Goal: Task Accomplishment & Management: Complete application form

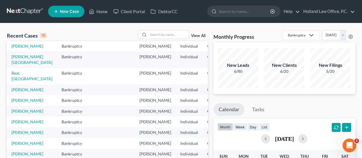
scroll to position [57, 0]
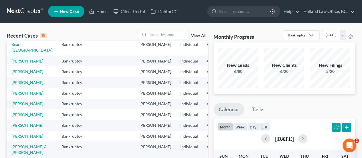
click at [16, 95] on link "[PERSON_NAME]" at bounding box center [27, 92] width 32 height 5
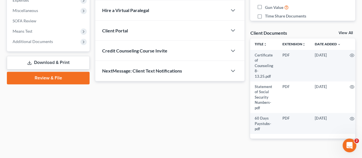
scroll to position [200, 0]
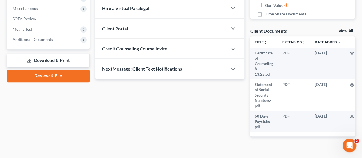
click at [55, 59] on link "Download & Print" at bounding box center [48, 60] width 83 height 13
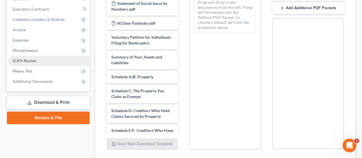
scroll to position [200, 0]
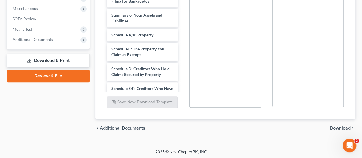
click at [58, 78] on link "Review & File" at bounding box center [48, 76] width 83 height 13
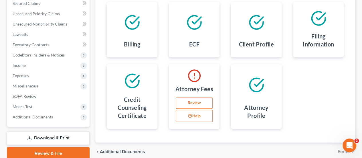
scroll to position [143, 0]
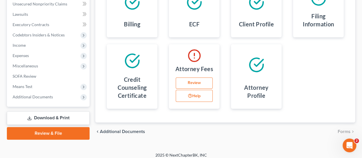
click at [195, 81] on link "Review" at bounding box center [194, 82] width 37 height 11
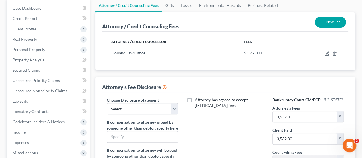
scroll to position [57, 0]
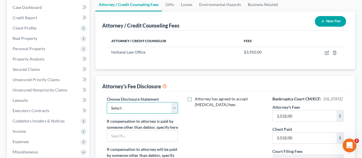
click at [171, 105] on select "Select Disclosure" at bounding box center [142, 107] width 71 height 11
select select "0"
click at [107, 102] on select "Select Disclosure" at bounding box center [142, 107] width 71 height 11
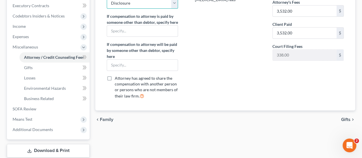
scroll to position [197, 0]
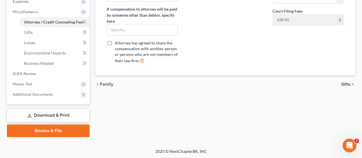
click at [70, 127] on link "Review & File" at bounding box center [48, 130] width 83 height 13
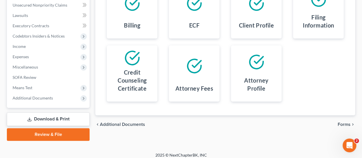
scroll to position [143, 0]
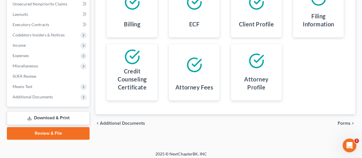
click at [343, 121] on span "Forms" at bounding box center [344, 123] width 13 height 5
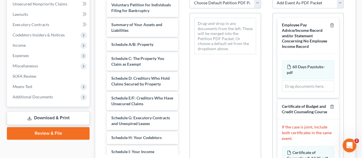
scroll to position [140, 0]
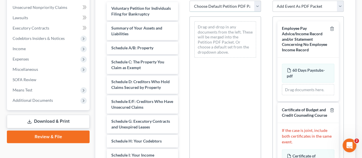
click at [256, 4] on select "Choose Default Petition PDF Packet Emergency Filing (Voluntary Petition and Cre…" at bounding box center [224, 6] width 71 height 11
select select "2"
click at [189, 1] on select "Choose Default Petition PDF Packet Emergency Filing (Voluntary Petition and Cre…" at bounding box center [224, 6] width 71 height 11
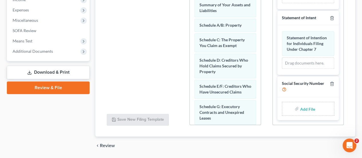
scroll to position [207, 0]
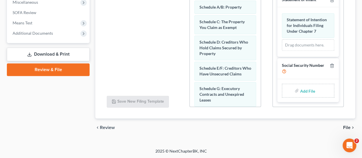
click at [305, 91] on input "file" at bounding box center [307, 90] width 14 height 10
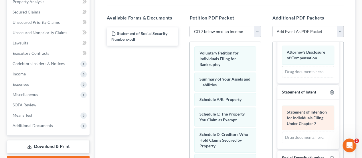
scroll to position [172, 0]
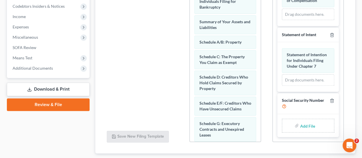
click at [306, 126] on input "file" at bounding box center [307, 125] width 14 height 10
type input "C:\fakepath\ssn kam.pdf"
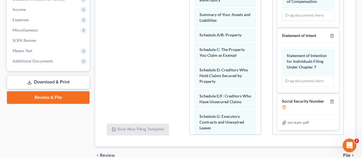
scroll to position [207, 0]
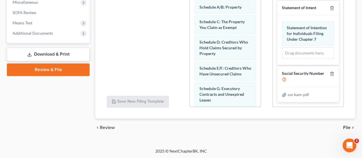
click at [352, 126] on icon "chevron_right" at bounding box center [353, 127] width 5 height 5
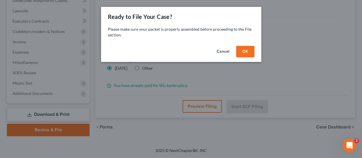
scroll to position [146, 0]
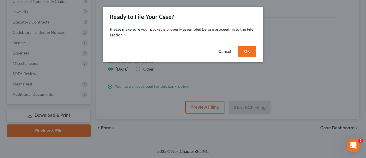
click at [248, 50] on button "OK" at bounding box center [247, 51] width 18 height 11
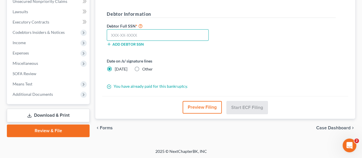
click at [116, 35] on input "text" at bounding box center [158, 34] width 102 height 11
click at [110, 33] on input "text" at bounding box center [158, 34] width 102 height 11
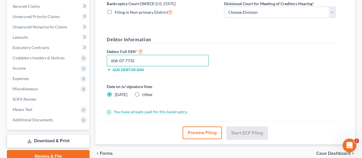
scroll to position [88, 0]
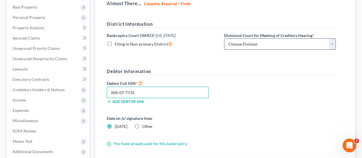
type input "606-07-7735"
click at [334, 43] on select "Choose Division Denver" at bounding box center [280, 43] width 112 height 11
select select "0"
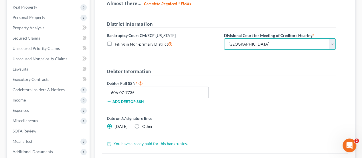
click at [224, 38] on select "Choose Division Denver" at bounding box center [280, 43] width 112 height 11
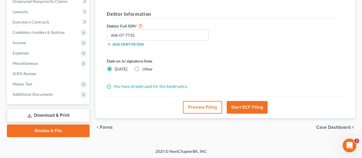
click at [245, 104] on button "Start ECF Filing" at bounding box center [247, 107] width 41 height 13
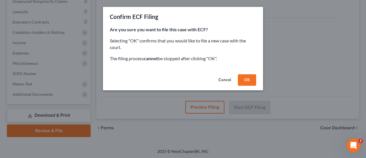
click at [257, 83] on div "Cancel OK" at bounding box center [183, 81] width 160 height 18
click at [250, 77] on button "OK" at bounding box center [247, 79] width 18 height 11
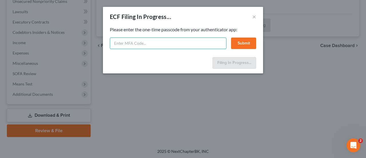
click at [143, 41] on input "text" at bounding box center [168, 42] width 117 height 11
type input "510361"
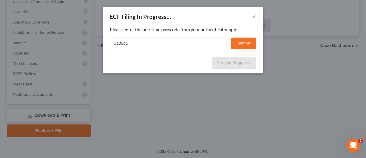
click at [252, 44] on button "Submit" at bounding box center [243, 42] width 25 height 11
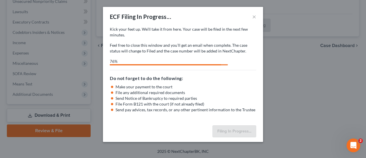
select select "0"
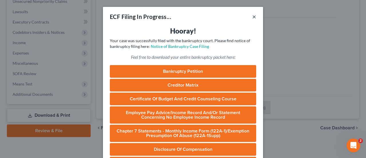
click at [252, 16] on button "×" at bounding box center [254, 16] width 4 height 7
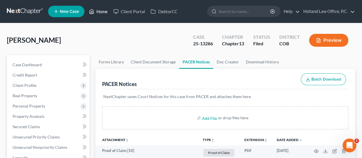
click at [102, 10] on link "Home" at bounding box center [98, 11] width 24 height 10
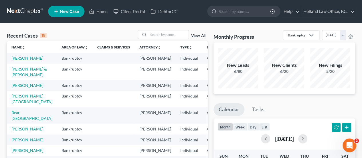
click at [20, 58] on link "[PERSON_NAME]" at bounding box center [27, 58] width 32 height 5
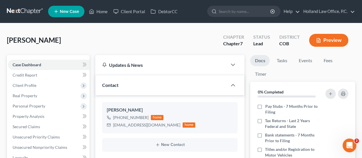
scroll to position [29, 0]
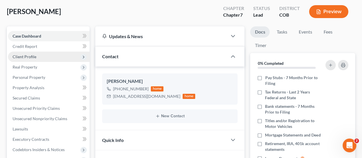
click at [29, 55] on span "Client Profile" at bounding box center [25, 56] width 24 height 5
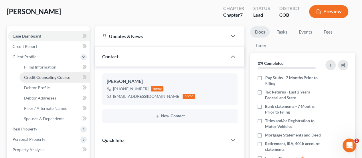
click at [37, 79] on span "Credit Counseling Course" at bounding box center [47, 77] width 46 height 5
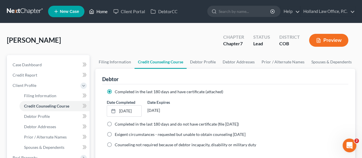
click at [102, 11] on link "Home" at bounding box center [98, 11] width 24 height 10
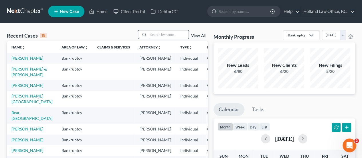
click at [160, 33] on input "search" at bounding box center [169, 34] width 40 height 8
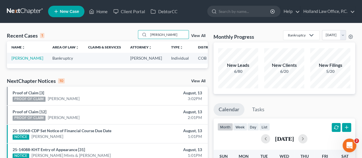
type input "[PERSON_NAME]"
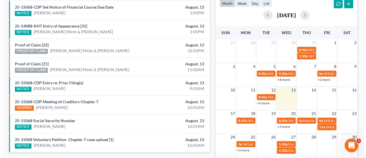
scroll to position [114, 0]
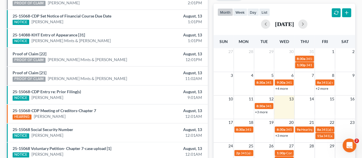
click at [279, 136] on link "+3 more" at bounding box center [281, 135] width 13 height 4
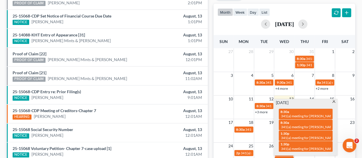
click at [334, 101] on span at bounding box center [334, 102] width 4 height 4
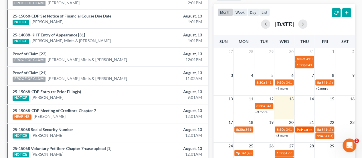
click at [308, 130] on span "Hearing for [PERSON_NAME] & [PERSON_NAME]" at bounding box center [338, 129] width 75 height 4
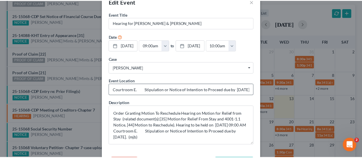
scroll to position [37, 0]
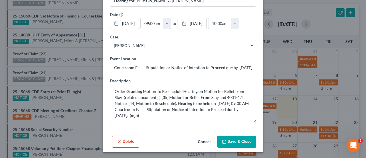
click at [114, 147] on div "Delete Cancel Save & Close" at bounding box center [183, 142] width 160 height 19
click at [122, 142] on button "Delete" at bounding box center [125, 141] width 27 height 12
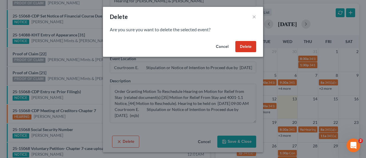
click at [249, 42] on button "Delete" at bounding box center [246, 46] width 21 height 11
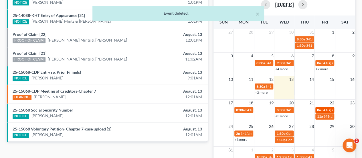
scroll to position [143, 0]
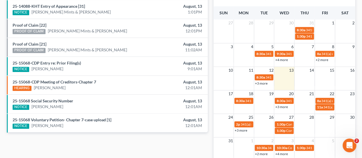
click at [242, 131] on link "+3 more" at bounding box center [241, 130] width 13 height 4
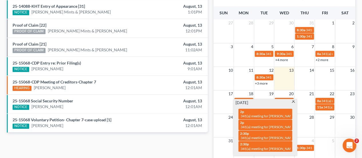
click at [294, 102] on span at bounding box center [293, 102] width 4 height 4
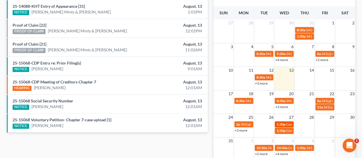
click at [284, 123] on span "1:30p" at bounding box center [280, 124] width 9 height 4
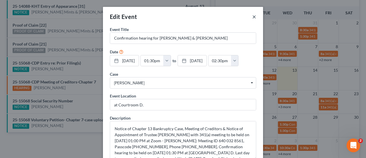
click at [254, 18] on button "×" at bounding box center [254, 16] width 4 height 7
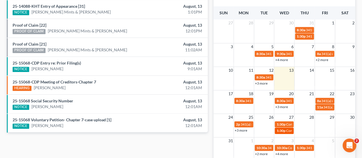
click at [285, 131] on div "1:30p Confirmation hearing for [PERSON_NAME] & [PERSON_NAME]" at bounding box center [283, 130] width 15 height 4
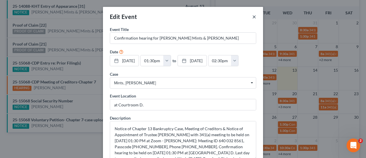
click at [252, 17] on button "×" at bounding box center [254, 16] width 4 height 7
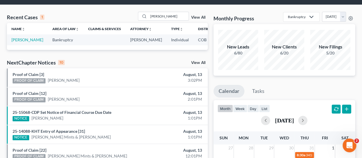
scroll to position [0, 0]
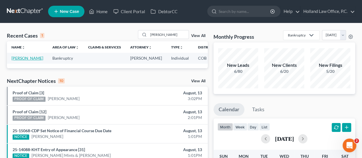
click at [12, 60] on link "[PERSON_NAME]" at bounding box center [27, 58] width 32 height 5
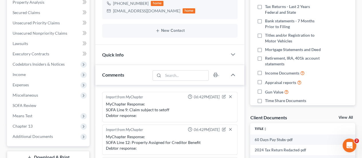
scroll to position [133, 0]
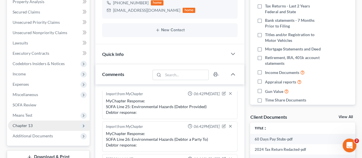
click at [26, 124] on span "Chapter 13" at bounding box center [23, 125] width 20 height 5
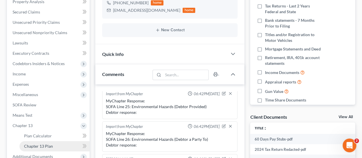
click at [43, 142] on link "Chapter 13 Plan" at bounding box center [54, 146] width 70 height 10
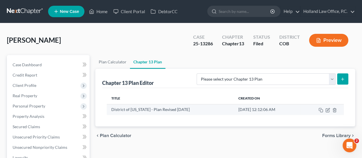
scroll to position [57, 0]
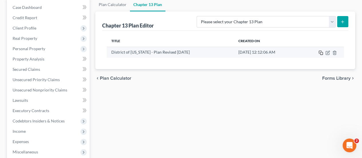
click at [321, 54] on rect "button" at bounding box center [321, 53] width 3 height 3
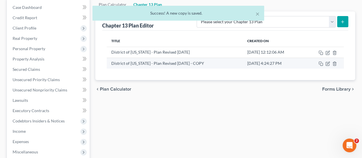
click at [330, 62] on td at bounding box center [324, 63] width 40 height 11
click at [328, 62] on icon "button" at bounding box center [328, 63] width 3 height 3
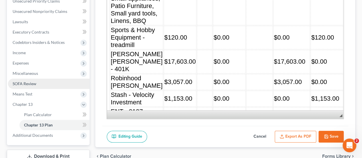
scroll to position [172, 0]
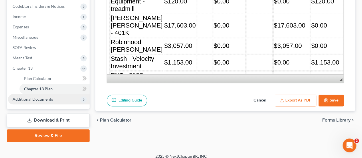
click at [43, 99] on span "Additional Documents" at bounding box center [33, 98] width 40 height 5
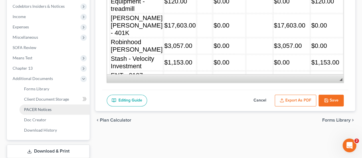
click at [42, 109] on span "PACER Notices" at bounding box center [37, 109] width 27 height 5
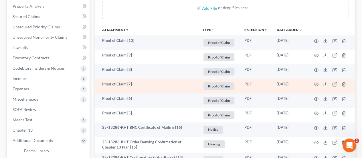
scroll to position [114, 0]
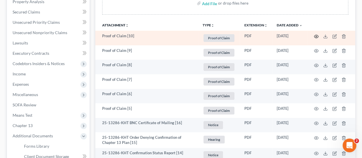
click at [317, 37] on icon "button" at bounding box center [316, 36] width 4 height 3
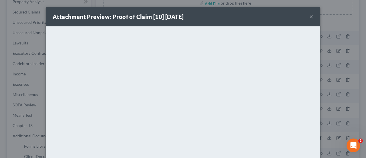
click at [310, 18] on button "×" at bounding box center [312, 16] width 4 height 7
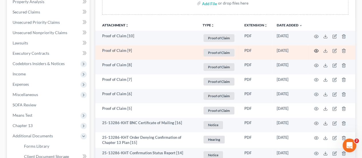
click at [317, 49] on icon "button" at bounding box center [316, 50] width 5 height 5
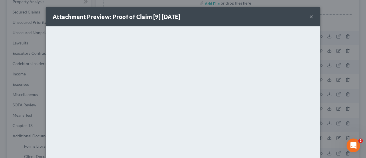
click at [310, 16] on button "×" at bounding box center [312, 16] width 4 height 7
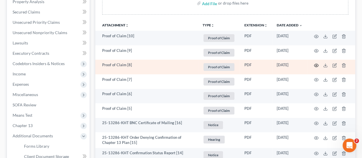
click at [316, 64] on icon "button" at bounding box center [316, 65] width 5 height 5
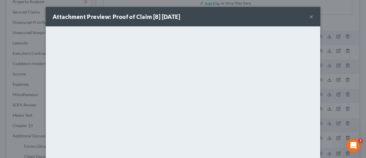
click at [310, 17] on button "×" at bounding box center [312, 16] width 4 height 7
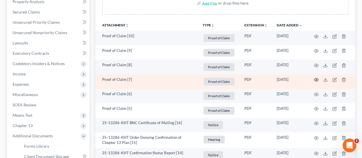
click at [316, 79] on circle "button" at bounding box center [316, 79] width 1 height 1
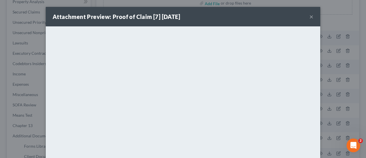
click at [310, 17] on button "×" at bounding box center [312, 16] width 4 height 7
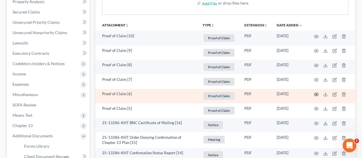
click at [316, 95] on icon "button" at bounding box center [316, 94] width 4 height 3
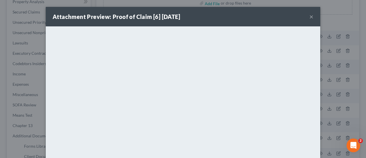
click at [312, 16] on div "Attachment Preview: Proof of Claim [6] [DATE] ×" at bounding box center [183, 16] width 275 height 19
click at [310, 18] on button "×" at bounding box center [312, 16] width 4 height 7
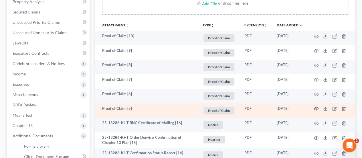
click at [316, 107] on icon "button" at bounding box center [316, 108] width 5 height 5
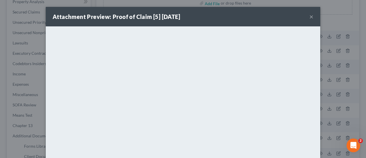
click at [310, 15] on button "×" at bounding box center [312, 16] width 4 height 7
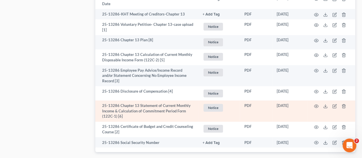
scroll to position [372, 0]
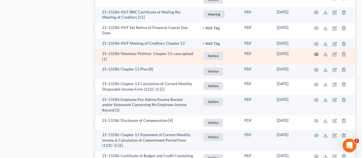
click at [315, 54] on icon "button" at bounding box center [316, 54] width 5 height 5
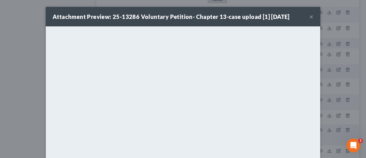
click at [310, 15] on button "×" at bounding box center [312, 16] width 4 height 7
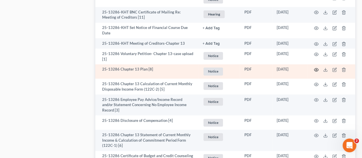
click at [316, 70] on icon "button" at bounding box center [316, 69] width 5 height 5
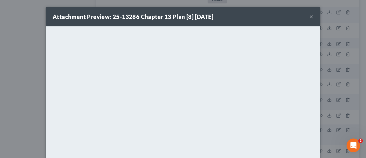
click at [310, 16] on button "×" at bounding box center [312, 16] width 4 height 7
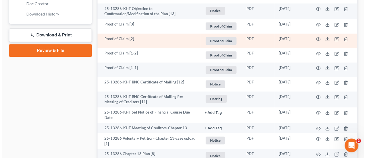
scroll to position [286, 0]
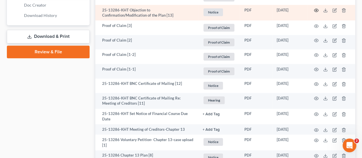
click at [316, 11] on icon "button" at bounding box center [316, 10] width 5 height 5
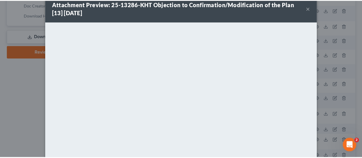
scroll to position [9, 0]
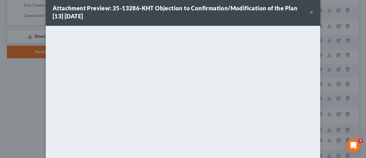
click at [310, 12] on button "×" at bounding box center [312, 12] width 4 height 7
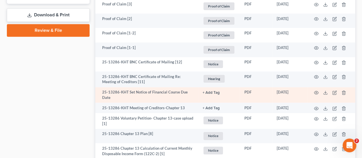
scroll to position [343, 0]
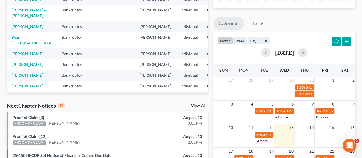
scroll to position [29, 0]
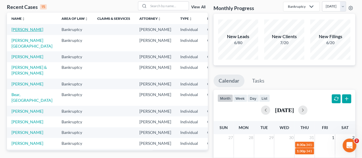
click at [21, 32] on link "[PERSON_NAME]" at bounding box center [27, 29] width 32 height 5
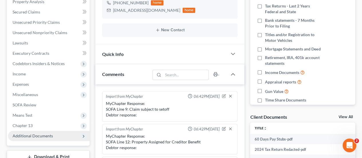
scroll to position [133, 0]
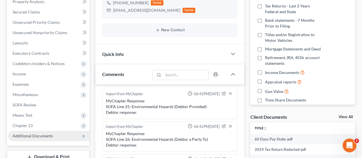
click at [45, 136] on span "Additional Documents" at bounding box center [33, 135] width 40 height 5
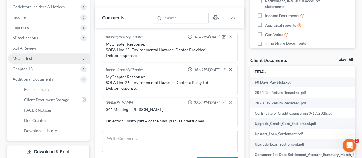
scroll to position [172, 0]
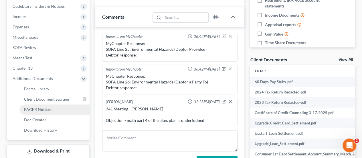
click at [35, 108] on span "PACER Notices" at bounding box center [37, 109] width 27 height 5
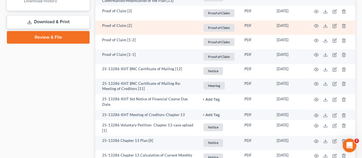
scroll to position [315, 0]
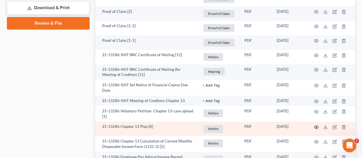
click at [317, 126] on icon "button" at bounding box center [316, 126] width 5 height 5
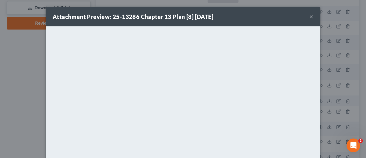
click at [310, 16] on button "×" at bounding box center [312, 16] width 4 height 7
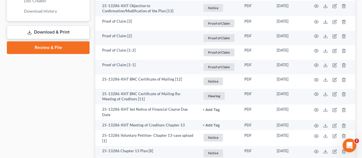
scroll to position [229, 0]
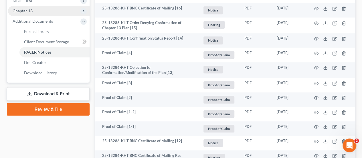
click at [26, 10] on span "Chapter 13" at bounding box center [23, 10] width 20 height 5
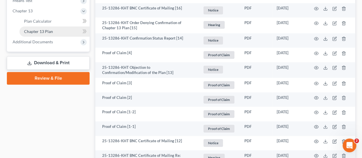
click at [38, 31] on span "Chapter 13 Plan" at bounding box center [38, 31] width 29 height 5
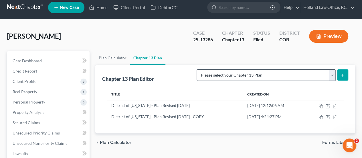
scroll to position [29, 0]
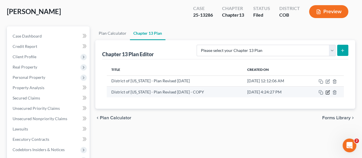
click at [327, 92] on icon "button" at bounding box center [328, 91] width 3 height 3
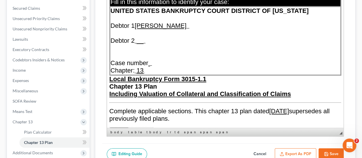
scroll to position [90, 0]
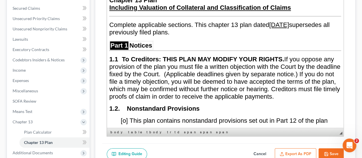
click at [289, 21] on u "[DATE]" at bounding box center [279, 24] width 20 height 7
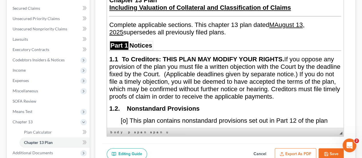
click at [279, 21] on u "MAugust 13 , 2025" at bounding box center [206, 28] width 195 height 15
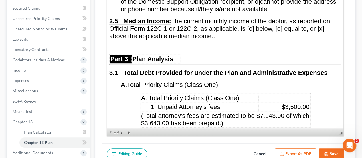
scroll to position [634, 0]
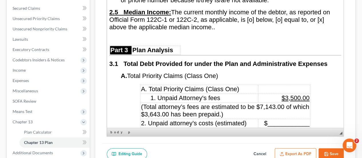
click at [286, 94] on span "$3,500.00" at bounding box center [296, 97] width 28 height 7
click at [279, 103] on span "(Total attorney’s fees are estimated to be $7,143.00 of which $3,643.00 has bee…" at bounding box center [225, 110] width 168 height 15
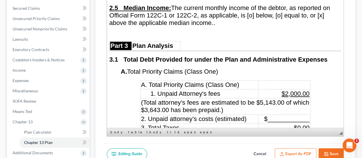
click at [289, 99] on span "(Total attorney’s fees are estimated to be $5,143.00 of which $3,643.00 has bee…" at bounding box center [225, 106] width 168 height 15
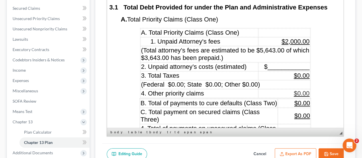
scroll to position [753, 0]
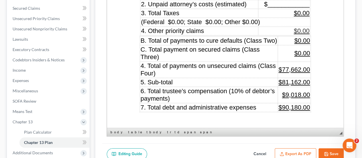
click at [286, 66] on span "$77,662.00" at bounding box center [293, 69] width 31 height 7
click at [304, 66] on span "$82,638.00" at bounding box center [293, 69] width 31 height 7
click at [287, 78] on span "$81,162.00" at bounding box center [293, 81] width 31 height 7
click at [304, 78] on span "$84,638.00" at bounding box center [293, 81] width 31 height 7
click at [301, 91] on span "$9,018.00" at bounding box center [296, 94] width 28 height 7
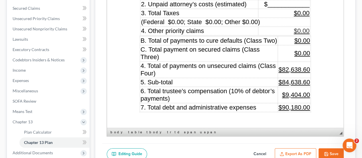
click at [287, 104] on u "$90,180.00" at bounding box center [293, 107] width 31 height 7
click at [299, 91] on span "$9,404.00" at bounding box center [296, 94] width 28 height 7
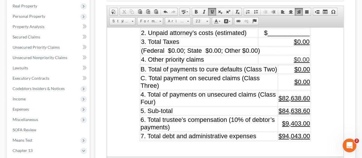
click at [306, 119] on span "$9,403.00" at bounding box center [296, 122] width 28 height 7
click at [305, 94] on span "$82,638.60" at bounding box center [293, 97] width 31 height 7
click at [305, 119] on span "$9,404.30" at bounding box center [296, 122] width 28 height 7
click at [305, 107] on span "$84,638.60" at bounding box center [293, 110] width 31 height 7
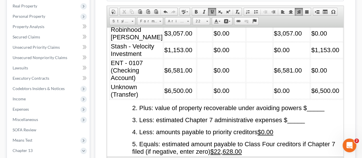
scroll to position [1439, 0]
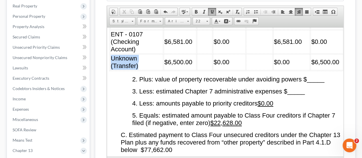
drag, startPoint x: 111, startPoint y: 101, endPoint x: 141, endPoint y: 107, distance: 29.9
click at [141, 70] on td "Unknown (Transfer)" at bounding box center [136, 62] width 53 height 16
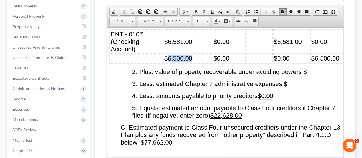
drag, startPoint x: 159, startPoint y: 100, endPoint x: 186, endPoint y: 102, distance: 26.9
click at [186, 62] on td "$6,500.00" at bounding box center [180, 58] width 33 height 9
click at [230, 62] on td "$0.00" at bounding box center [229, 58] width 33 height 9
click at [288, 62] on td "$0.00" at bounding box center [291, 58] width 37 height 9
click at [333, 62] on td "$6,500.00" at bounding box center [326, 58] width 33 height 9
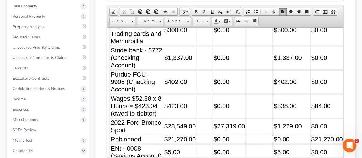
scroll to position [1038, 0]
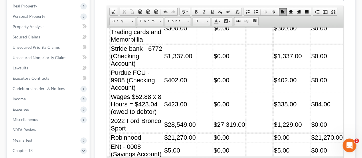
click at [315, 100] on td "$84.00" at bounding box center [326, 103] width 33 height 23
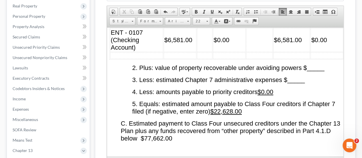
scroll to position [1498, 0]
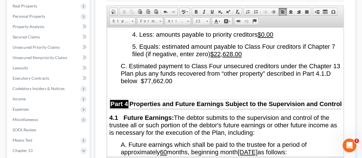
click at [292, 26] on span "_____" at bounding box center [295, 22] width 17 height 7
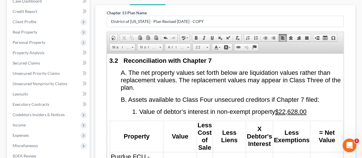
scroll to position [854, 0]
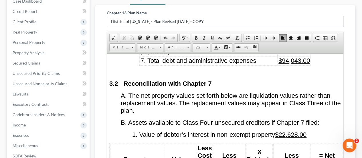
click at [299, 130] on u "$22,628.00" at bounding box center [290, 133] width 31 height 7
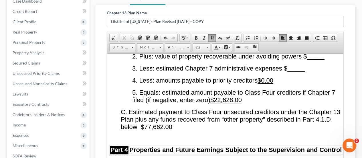
scroll to position [1483, 0]
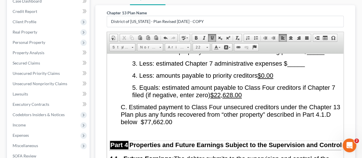
click at [290, 67] on span "_____" at bounding box center [295, 63] width 17 height 7
click at [292, 67] on span "_3,012.70____" at bounding box center [308, 63] width 42 height 7
click at [311, 67] on span "3,012.70____" at bounding box center [306, 63] width 39 height 7
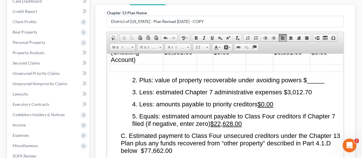
scroll to position [1512, 0]
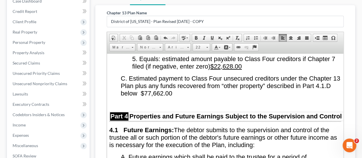
click at [242, 70] on u "$22,628.00" at bounding box center [225, 65] width 31 height 7
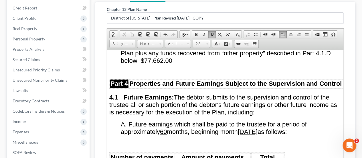
scroll to position [1543, 0]
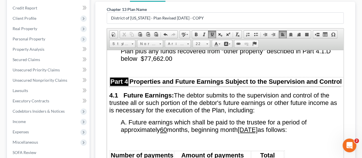
click at [188, 62] on span "C. Estimated payment to Class Four unsecured creditors under the Chapter 13 Pla…" at bounding box center [230, 51] width 219 height 22
drag, startPoint x: 157, startPoint y: 97, endPoint x: 189, endPoint y: 98, distance: 31.5
click at [189, 62] on span "C. Estimated payment to Class Four unsecured creditors under the Chapter 13 Pla…" at bounding box center [230, 51] width 219 height 22
click at [212, 32] on span at bounding box center [212, 34] width 5 height 5
click at [203, 72] on p at bounding box center [231, 69] width 220 height 5
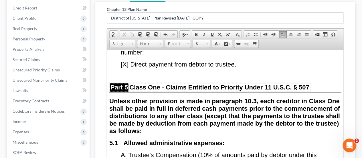
scroll to position [1669, 0]
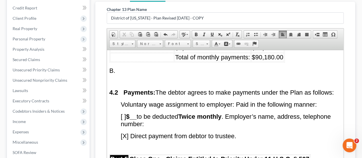
click at [207, 43] on td "$1,451.00" at bounding box center [213, 38] width 76 height 9
click at [261, 42] on span "$79,832.00" at bounding box center [267, 38] width 31 height 7
click at [185, 51] on span "$2,069.00" at bounding box center [189, 47] width 28 height 7
click at [274, 51] on span "$10,347.00" at bounding box center [267, 47] width 31 height 7
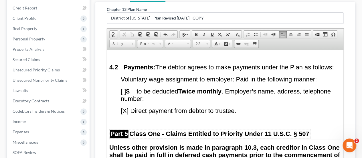
scroll to position [1658, 0]
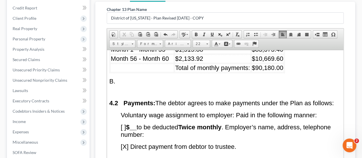
click at [261, 71] on span "$90,180.00" at bounding box center [267, 67] width 31 height 7
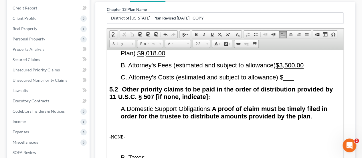
scroll to position [1858, 0]
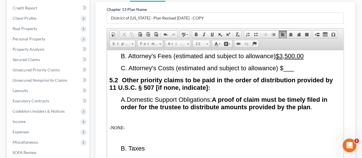
click at [290, 59] on u "$3,500.00" at bounding box center [290, 55] width 28 height 7
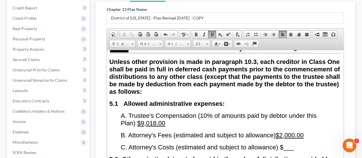
scroll to position [1801, 0]
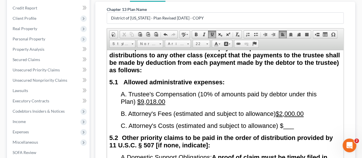
click at [159, 105] on span "$9,018.00" at bounding box center [151, 101] width 28 height 7
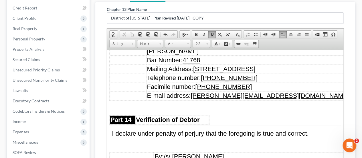
scroll to position [3804, 0]
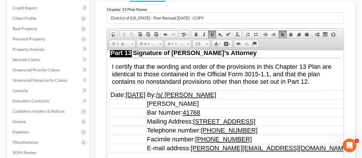
click at [132, 98] on u "[DATE]" at bounding box center [136, 94] width 20 height 7
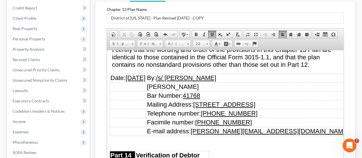
scroll to position [3918, 0]
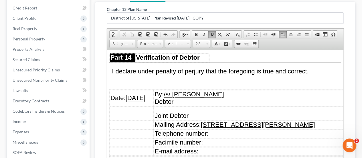
click at [134, 101] on u "[DATE]" at bounding box center [136, 97] width 20 height 7
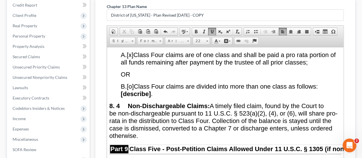
scroll to position [2856, 0]
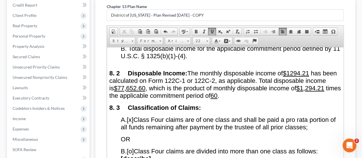
click at [303, 76] on u "$1294.21" at bounding box center [296, 72] width 26 height 7
click at [145, 91] on u "$77,652.60" at bounding box center [129, 87] width 31 height 7
click at [296, 91] on u "$1,294.21" at bounding box center [310, 87] width 28 height 7
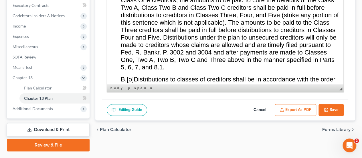
scroll to position [164, 0]
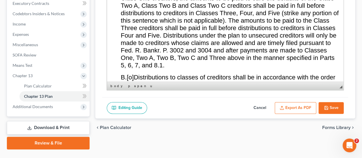
click at [335, 103] on button "Save" at bounding box center [330, 108] width 25 height 12
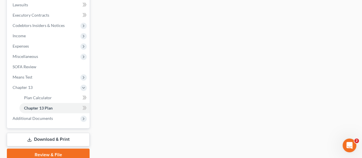
scroll to position [177, 0]
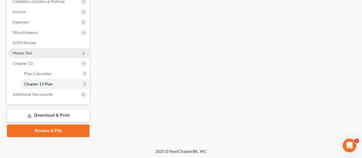
click at [37, 55] on span "Means Test" at bounding box center [49, 53] width 82 height 10
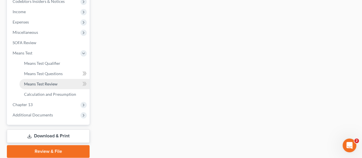
click at [37, 82] on span "Means Test Review" at bounding box center [40, 83] width 33 height 5
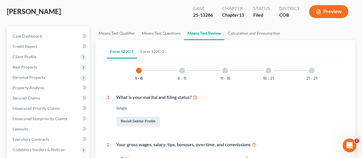
scroll to position [57, 0]
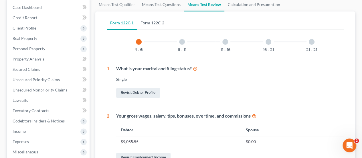
click at [157, 23] on link "Form 122C-2" at bounding box center [152, 23] width 31 height 14
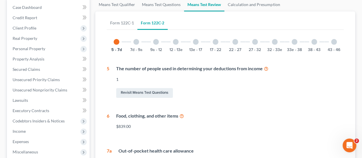
click at [292, 41] on div at bounding box center [295, 42] width 6 height 6
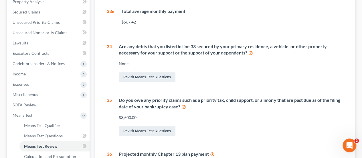
scroll to position [200, 0]
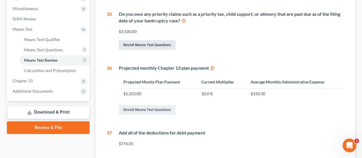
click at [145, 45] on link "Revisit Means Test Questions" at bounding box center [147, 45] width 57 height 10
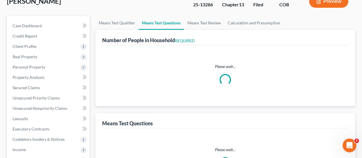
select select "1"
select select "55"
select select "1"
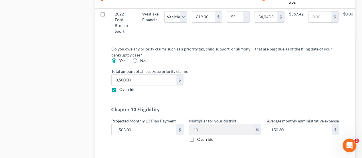
scroll to position [658, 0]
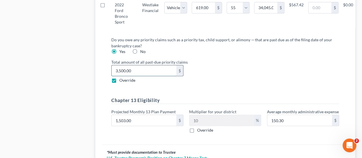
click at [132, 73] on input "3,500.00" at bounding box center [144, 70] width 65 height 11
type input "2,000"
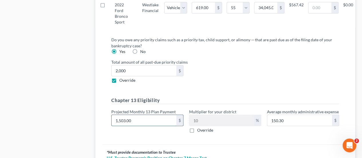
click at [136, 122] on input "1,503.00" at bounding box center [144, 120] width 65 height 11
type input "1"
type input "0.10"
type input "15"
type input "1.50"
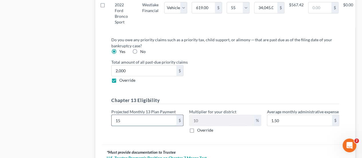
type input "156"
type input "15.60"
type input "1567"
type input "156.70"
type input "1,567.3"
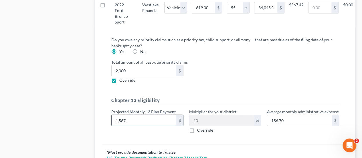
type input "156.73"
type input "1,567.38"
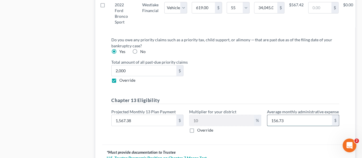
click at [288, 124] on input "156.73" at bounding box center [299, 120] width 65 height 11
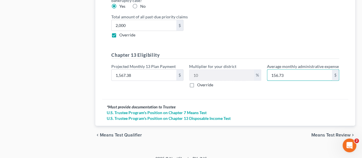
scroll to position [712, 0]
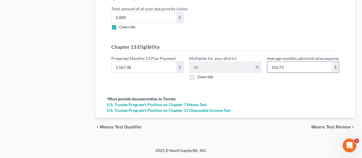
click at [315, 66] on input "156.73" at bounding box center [299, 67] width 65 height 11
click at [320, 126] on span "Means Test Review" at bounding box center [330, 126] width 39 height 5
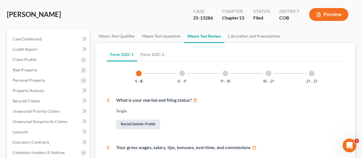
scroll to position [86, 0]
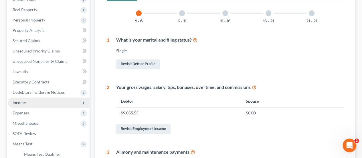
click at [15, 102] on span "Income" at bounding box center [19, 102] width 13 height 5
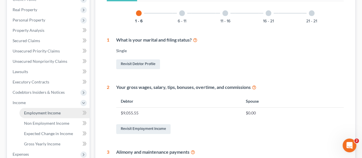
click at [50, 113] on span "Employment Income" at bounding box center [42, 112] width 37 height 5
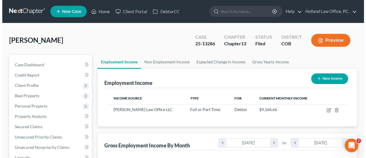
scroll to position [102, 145]
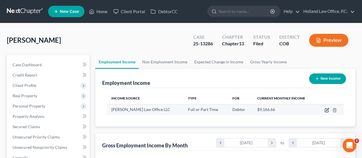
click at [326, 108] on icon "button" at bounding box center [326, 110] width 5 height 5
select select "0"
select select "5"
select select "1"
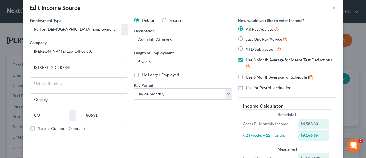
scroll to position [0, 0]
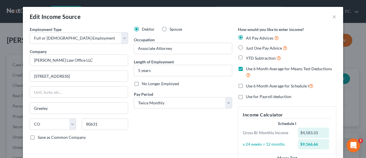
click at [246, 85] on label "Use 6 Month Average for Schedule I" at bounding box center [280, 85] width 68 height 7
click at [248, 85] on input "Use 6 Month Average for Schedule I" at bounding box center [250, 84] width 4 height 4
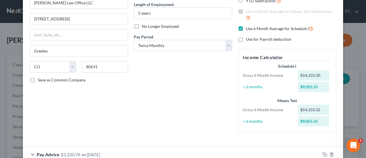
click at [246, 28] on label "Use 6 Month Average for Schedule I" at bounding box center [280, 28] width 68 height 7
click at [248, 28] on input "Use 6 Month Average for Schedule I" at bounding box center [250, 27] width 4 height 4
checkbox input "false"
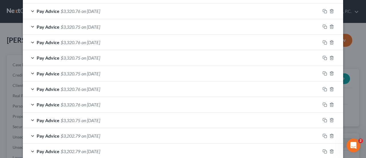
scroll to position [278, 0]
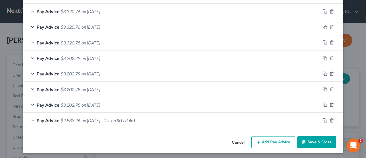
click at [127, 118] on span "- Use on Schedule I" at bounding box center [118, 119] width 34 height 5
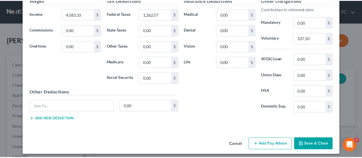
scroll to position [448, 0]
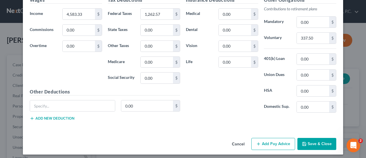
click at [315, 140] on button "Save & Close" at bounding box center [317, 144] width 39 height 12
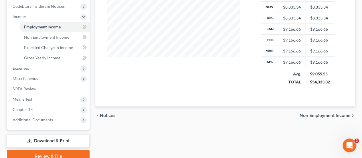
scroll to position [197, 0]
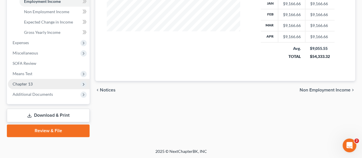
click at [26, 82] on span "Chapter 13" at bounding box center [23, 83] width 20 height 5
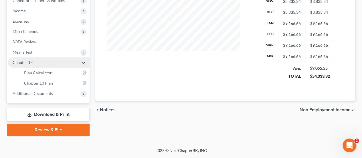
scroll to position [177, 0]
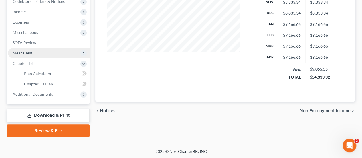
click at [31, 53] on span "Means Test" at bounding box center [23, 52] width 20 height 5
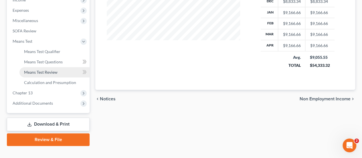
click at [52, 72] on span "Means Test Review" at bounding box center [40, 72] width 33 height 5
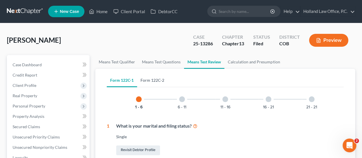
click at [156, 76] on link "Form 122C-2" at bounding box center [152, 80] width 31 height 14
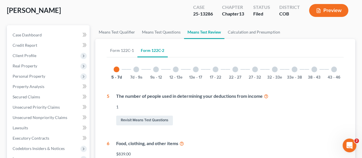
scroll to position [29, 0]
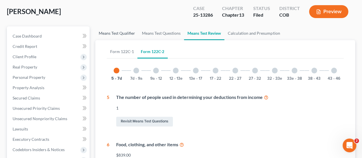
click at [120, 33] on link "Means Test Qualifier" at bounding box center [116, 33] width 43 height 14
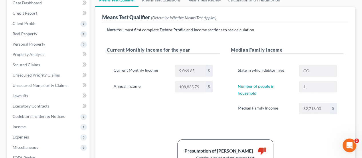
scroll to position [29, 0]
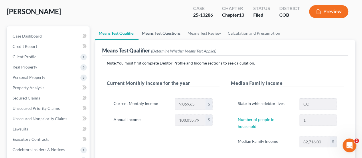
click at [157, 33] on link "Means Test Questions" at bounding box center [160, 33] width 45 height 14
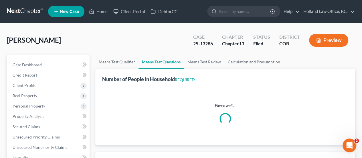
select select "1"
select select "55"
select select "1"
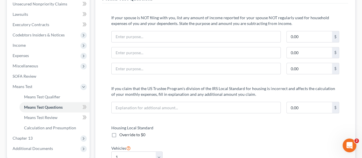
scroll to position [29, 0]
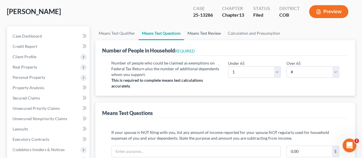
click at [209, 34] on link "Means Test Review" at bounding box center [204, 33] width 40 height 14
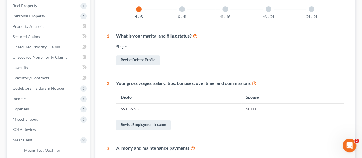
scroll to position [29, 0]
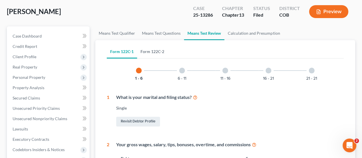
click at [157, 50] on link "Form 122C-2" at bounding box center [152, 52] width 31 height 14
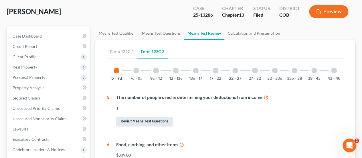
click at [164, 50] on link "Form 122C-2" at bounding box center [152, 52] width 30 height 14
click at [156, 33] on link "Means Test Questions" at bounding box center [160, 33] width 45 height 14
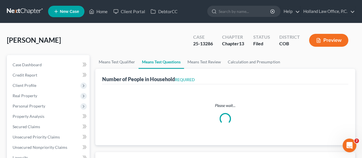
select select "1"
select select "55"
select select "1"
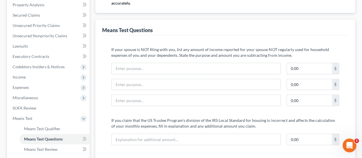
scroll to position [54, 0]
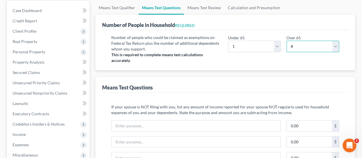
click at [297, 45] on select "# 0 1 2 3 4 5 6 7 8 9 10" at bounding box center [312, 46] width 53 height 11
select select "0"
click at [286, 41] on select "# 0 1 2 3 4 5 6 7 8 9 10" at bounding box center [312, 46] width 53 height 11
click at [202, 7] on link "Means Test Review" at bounding box center [204, 8] width 40 height 14
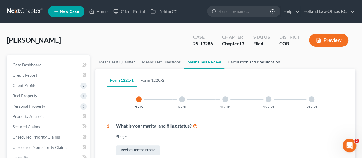
click at [254, 62] on link "Calculation and Presumption" at bounding box center [253, 62] width 59 height 14
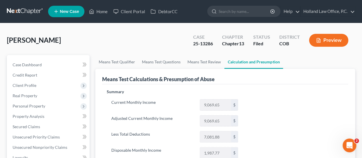
click at [323, 36] on button "Preview" at bounding box center [328, 40] width 39 height 13
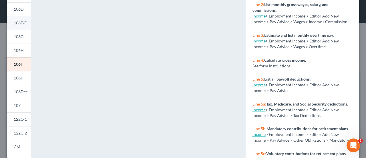
scroll to position [143, 0]
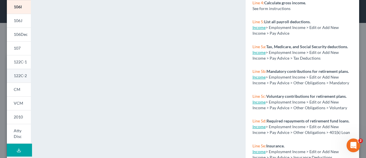
click at [24, 75] on span "122C-2" at bounding box center [20, 75] width 13 height 5
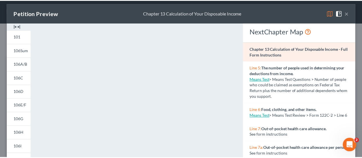
scroll to position [0, 0]
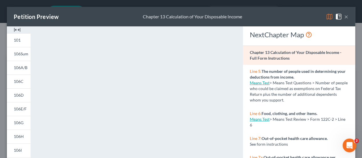
drag, startPoint x: 363, startPoint y: 22, endPoint x: 363, endPoint y: 5, distance: 17.2
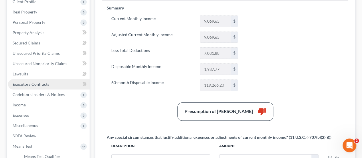
scroll to position [114, 0]
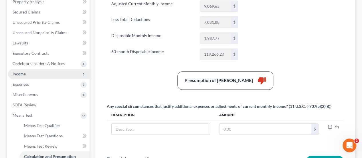
click at [25, 73] on span "Income" at bounding box center [19, 73] width 13 height 5
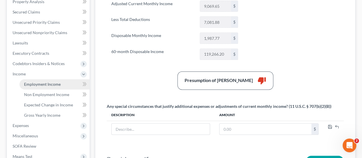
click at [31, 84] on span "Employment Income" at bounding box center [42, 84] width 37 height 5
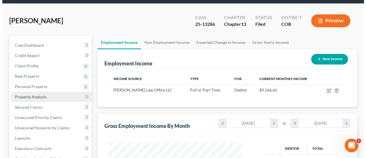
scroll to position [29, 0]
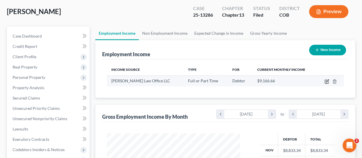
click at [326, 82] on icon "button" at bounding box center [327, 80] width 3 height 3
select select "0"
select select "5"
select select "1"
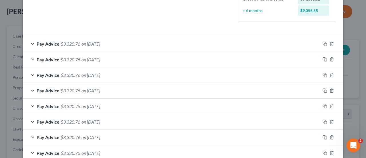
scroll to position [106, 0]
